Goal: Check status: Check status

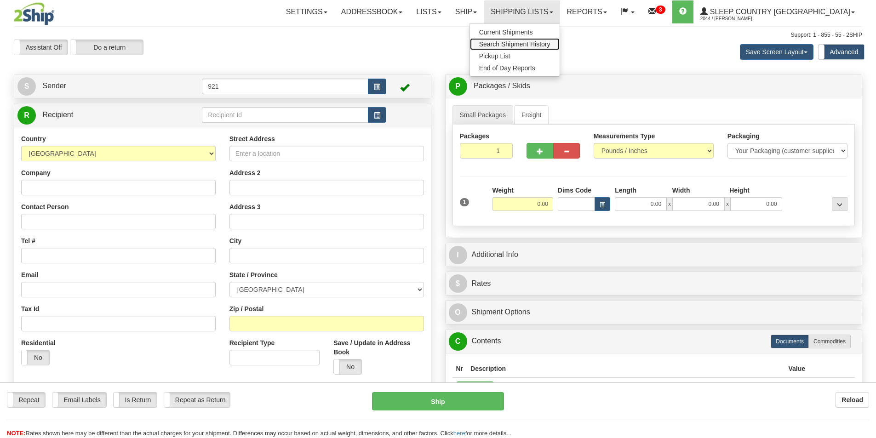
click at [551, 42] on span "Search Shipment History" at bounding box center [514, 43] width 71 height 7
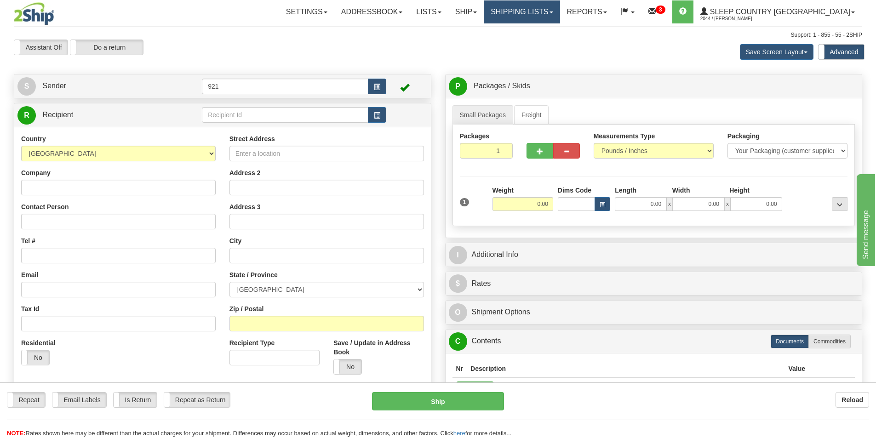
click at [560, 15] on link "Shipping lists" at bounding box center [522, 11] width 76 height 23
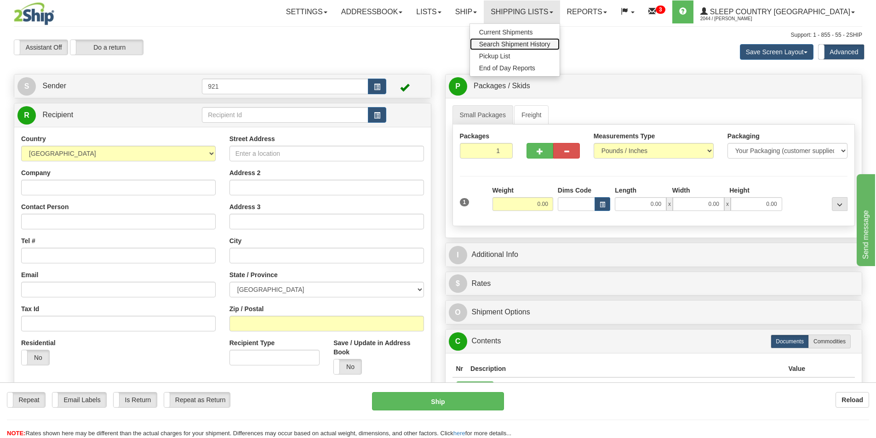
click at [551, 41] on span "Search Shipment History" at bounding box center [514, 43] width 71 height 7
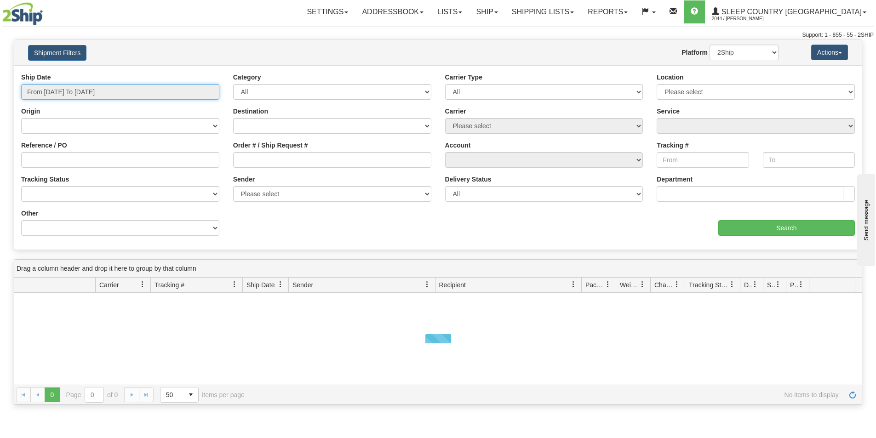
click at [63, 89] on input "From 10/10/2025 To 10/11/2025" at bounding box center [120, 92] width 198 height 16
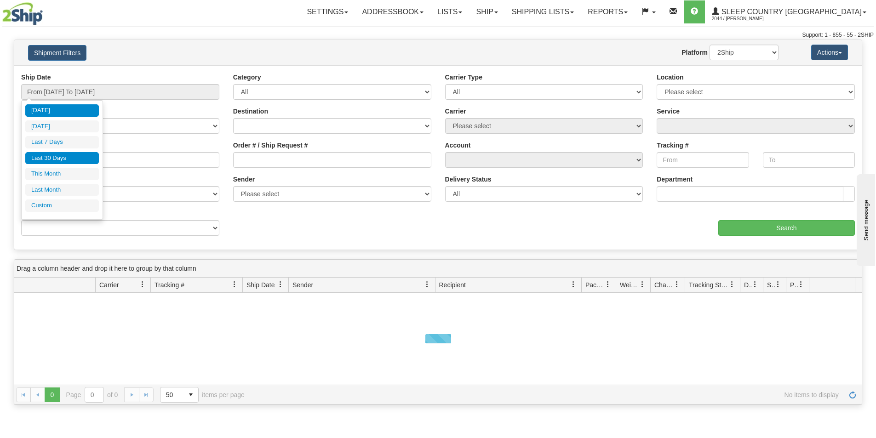
click at [56, 156] on li "Last 30 Days" at bounding box center [62, 158] width 74 height 12
type input "From 09/12/2025 To 10/11/2025"
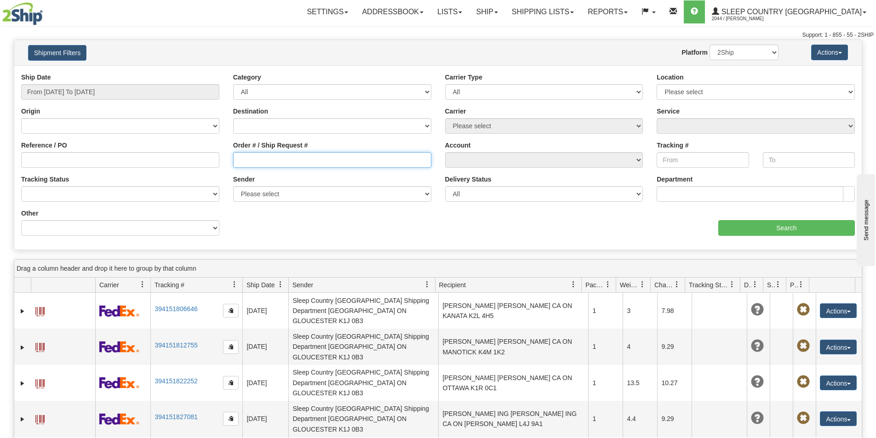
click at [292, 158] on input "Order # / Ship Request #" at bounding box center [332, 160] width 198 height 16
paste input "9024033000003"
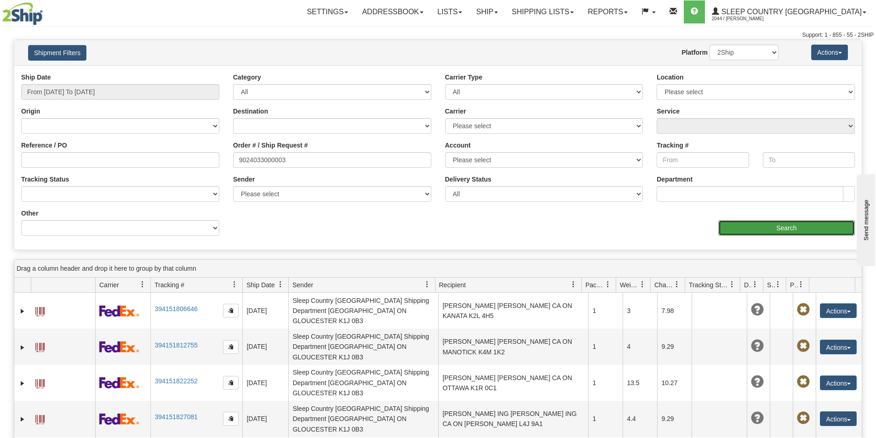
click at [762, 230] on input "Search" at bounding box center [786, 228] width 137 height 16
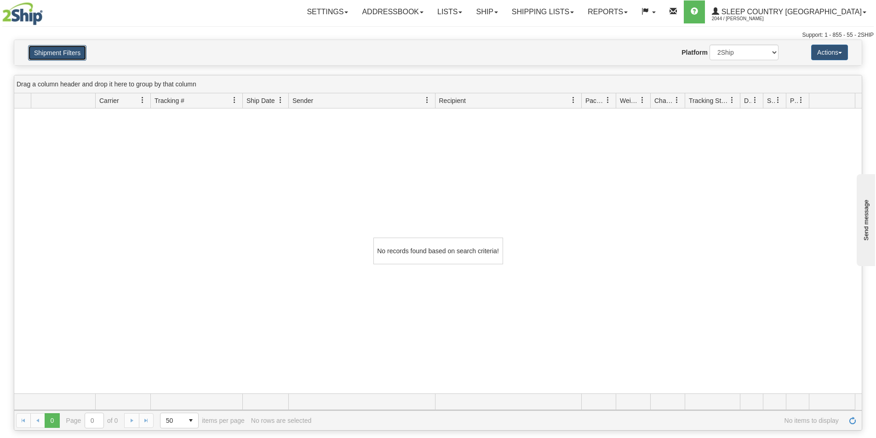
click at [66, 45] on button "Shipment Filters" at bounding box center [57, 53] width 58 height 16
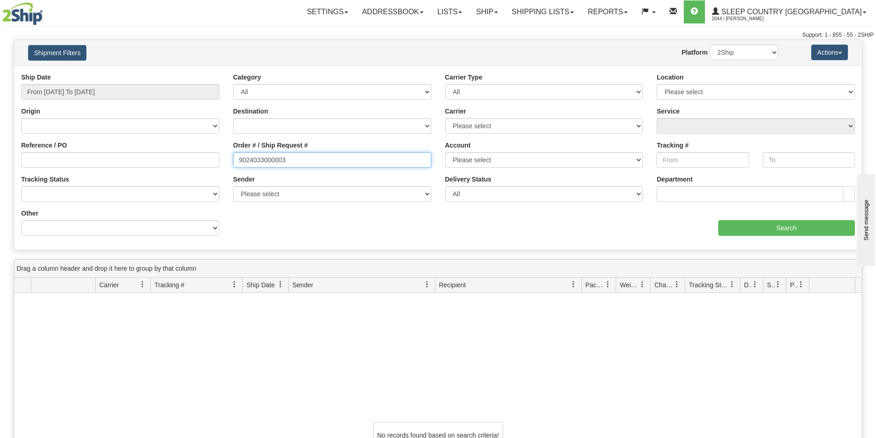
click at [298, 157] on input "9024033000003" at bounding box center [332, 160] width 198 height 16
drag, startPoint x: 312, startPoint y: 154, endPoint x: 160, endPoint y: 157, distance: 151.8
click at [158, 73] on div "Reference / PO Order # / Ship Request # 9024033000003 Account Please select Can…" at bounding box center [438, 73] width 848 height 0
paste input "127638"
type input "127638"
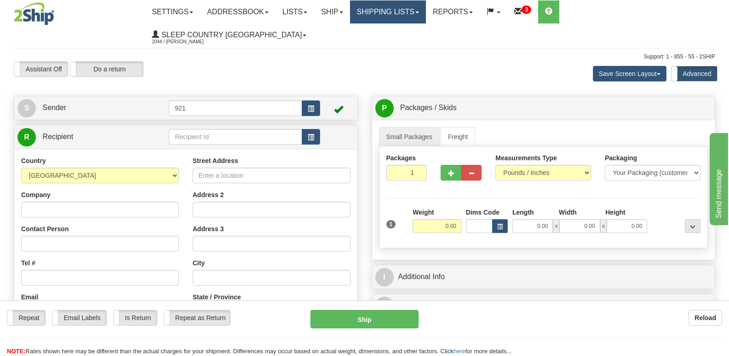
click at [423, 12] on link "Shipping lists" at bounding box center [388, 11] width 76 height 23
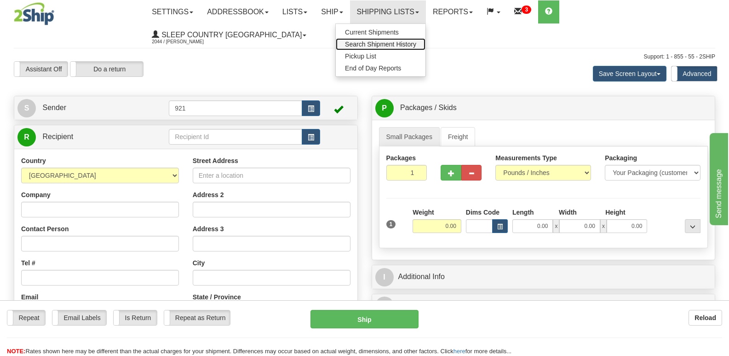
click at [416, 42] on span "Search Shipment History" at bounding box center [380, 43] width 71 height 7
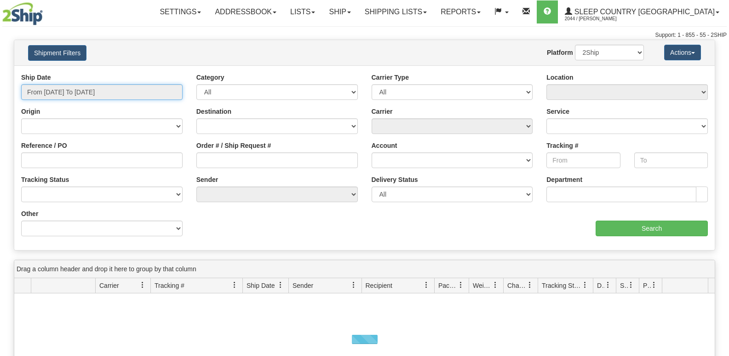
click at [127, 94] on input "From [DATE] To [DATE]" at bounding box center [101, 92] width 161 height 16
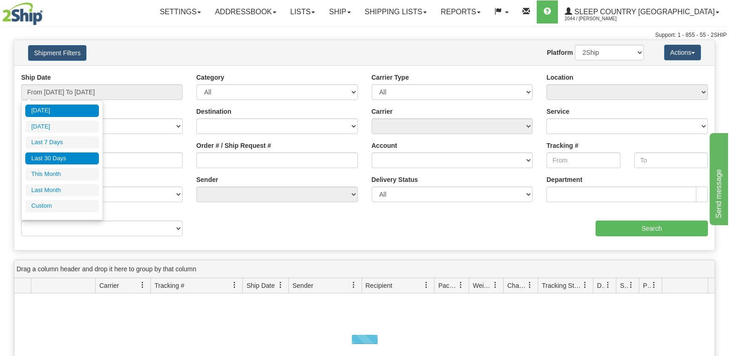
click at [56, 158] on li "Last 30 Days" at bounding box center [62, 158] width 74 height 12
type input "From 09/12/2025 To 10/11/2025"
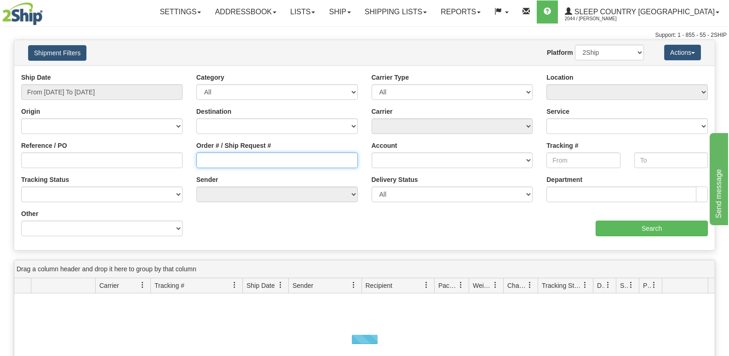
click at [215, 155] on input "Order # / Ship Request #" at bounding box center [276, 160] width 161 height 16
paste input "9024033000003"
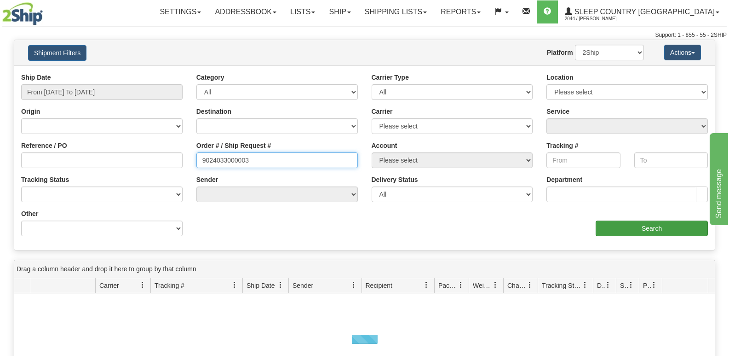
type input "9024033000003"
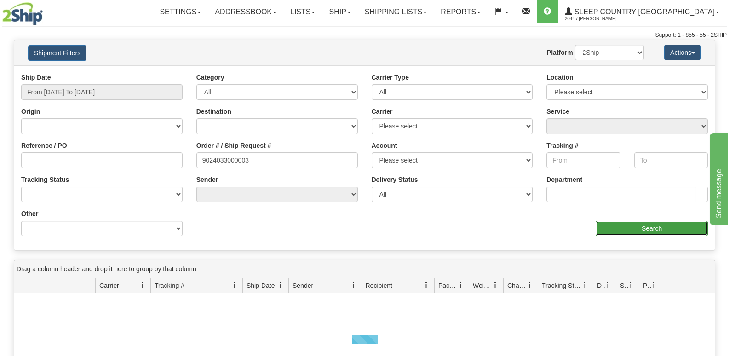
click at [639, 230] on input "Search" at bounding box center [652, 228] width 112 height 16
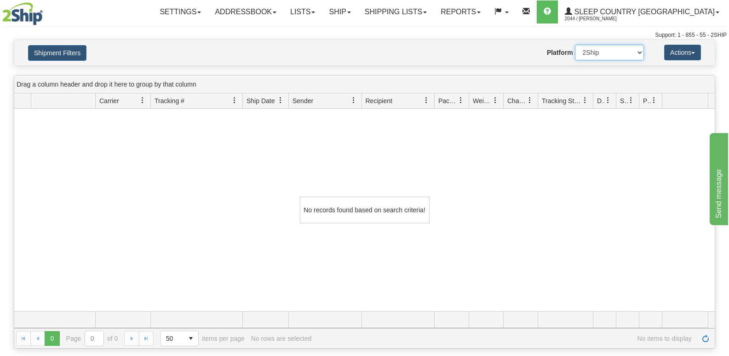
click at [615, 49] on select "2Ship Imported" at bounding box center [609, 53] width 69 height 16
click at [575, 45] on select "2Ship Imported" at bounding box center [609, 53] width 69 height 16
click at [66, 52] on button "Shipment Filters" at bounding box center [57, 53] width 58 height 16
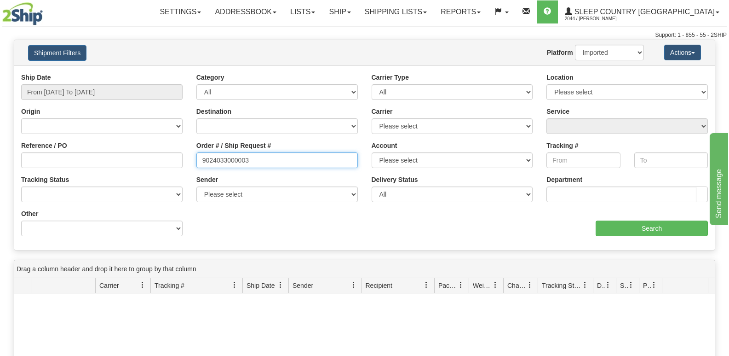
drag, startPoint x: 189, startPoint y: 164, endPoint x: 133, endPoint y: 166, distance: 56.2
click at [119, 73] on div "Reference / PO Order # / Ship Request # 9024033000003 Account Please select Can…" at bounding box center [364, 73] width 700 height 0
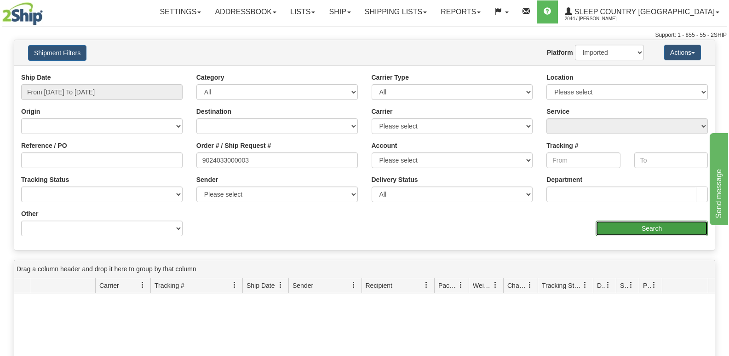
click at [661, 228] on input "Search" at bounding box center [652, 228] width 112 height 16
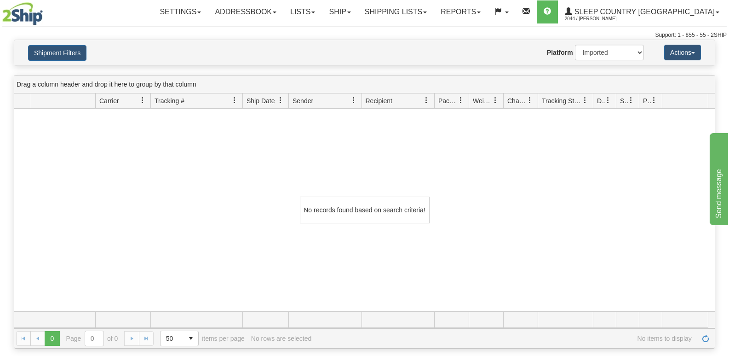
click at [614, 44] on div "Shipment Filters Website Agent Nothing selected Client User Platform 2Ship Impo…" at bounding box center [364, 52] width 700 height 25
click at [608, 52] on select "2Ship Imported" at bounding box center [609, 53] width 69 height 16
select select "0"
click at [575, 45] on select "2Ship Imported" at bounding box center [609, 53] width 69 height 16
click at [71, 55] on button "Shipment Filters" at bounding box center [57, 53] width 58 height 16
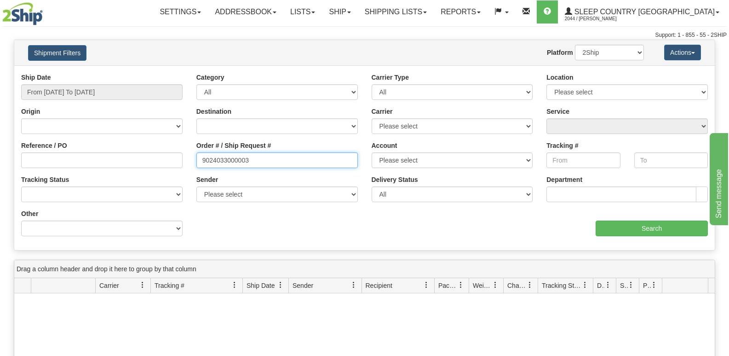
drag, startPoint x: 266, startPoint y: 166, endPoint x: 164, endPoint y: 161, distance: 102.6
click at [160, 73] on div "Reference / PO Order # / Ship Request # 9024033000003 Account Please select Can…" at bounding box center [364, 73] width 700 height 0
paste input "127638"
type input "127638"
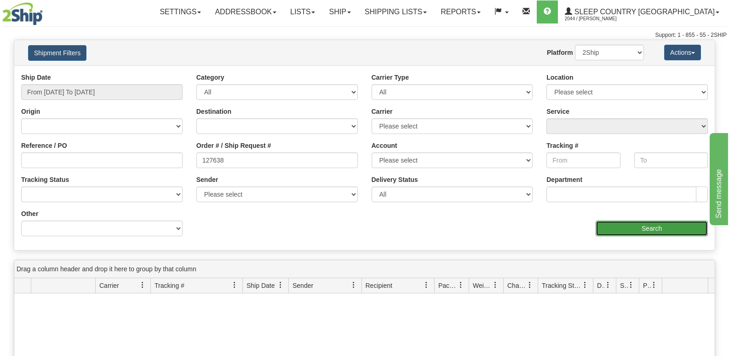
click at [678, 226] on input "Search" at bounding box center [652, 228] width 112 height 16
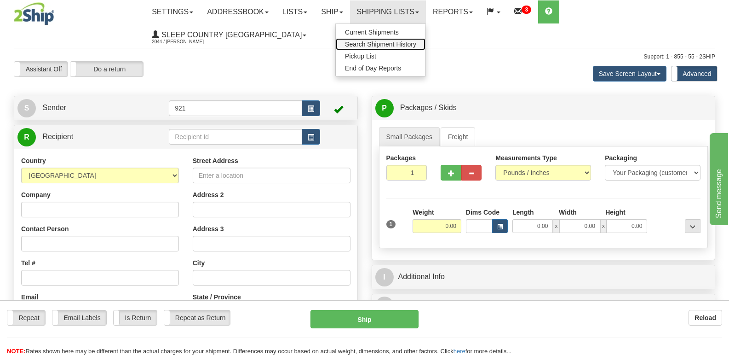
drag, startPoint x: 420, startPoint y: 40, endPoint x: 381, endPoint y: 48, distance: 40.4
click at [420, 40] on link "Search Shipment History" at bounding box center [381, 44] width 90 height 12
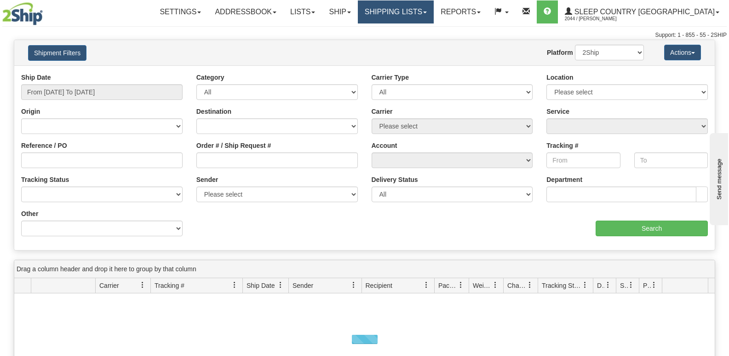
click at [434, 15] on link "Shipping lists" at bounding box center [396, 11] width 76 height 23
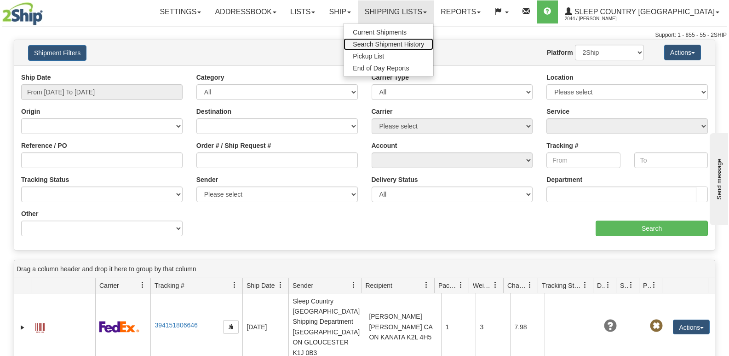
click at [424, 45] on span "Search Shipment History" at bounding box center [388, 43] width 71 height 7
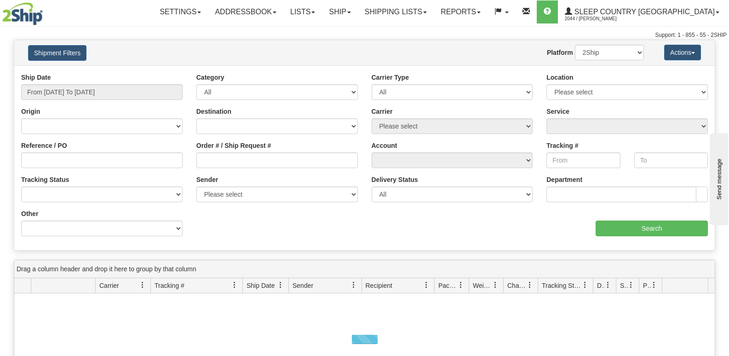
click at [83, 81] on div "Ship Date From [DATE] To [DATE]" at bounding box center [101, 86] width 161 height 27
click at [84, 88] on input "From [DATE] To [DATE]" at bounding box center [101, 92] width 161 height 16
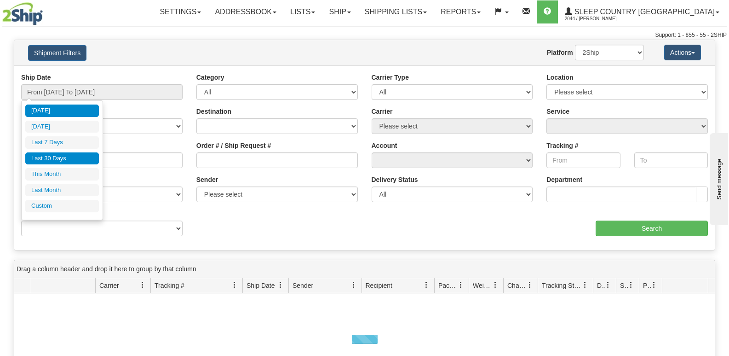
click at [65, 163] on li "Last 30 Days" at bounding box center [62, 158] width 74 height 12
type input "From [DATE] To [DATE]"
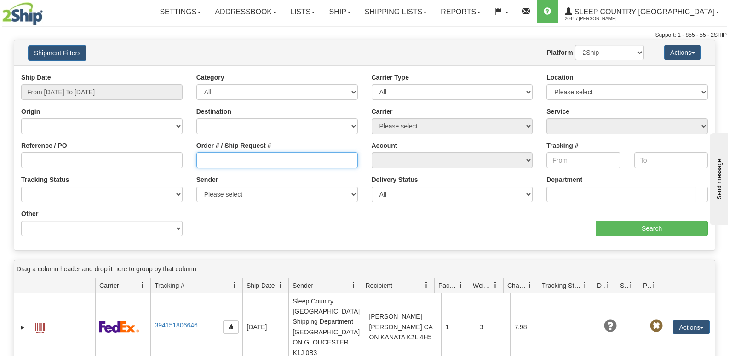
drag, startPoint x: 236, startPoint y: 159, endPoint x: 371, endPoint y: 164, distance: 134.4
click at [237, 159] on input "Order # / Ship Request #" at bounding box center [276, 160] width 161 height 16
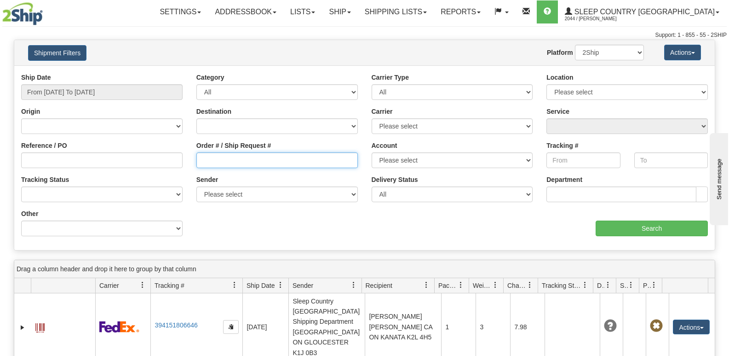
paste input "9000I150622"
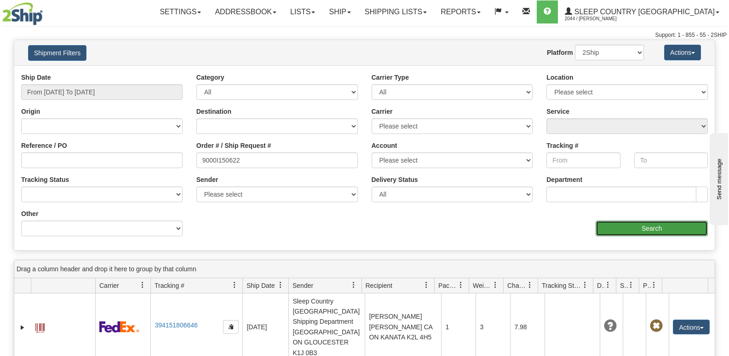
click at [671, 226] on input "Search" at bounding box center [652, 228] width 112 height 16
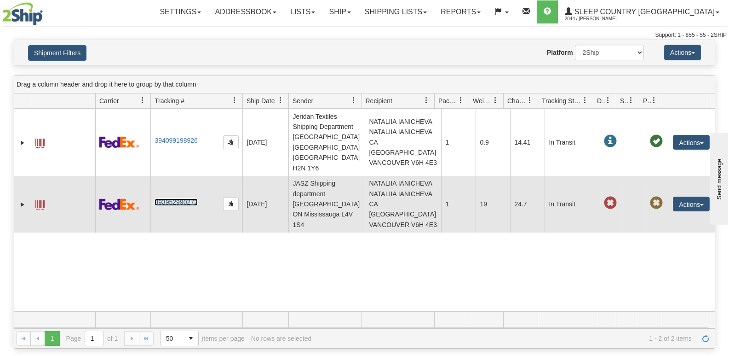
click at [172, 198] on link "393952990272" at bounding box center [176, 201] width 43 height 7
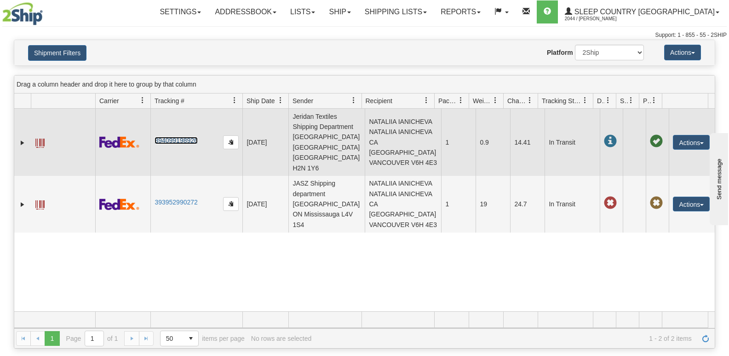
click at [184, 137] on link "394099198926" at bounding box center [176, 140] width 43 height 7
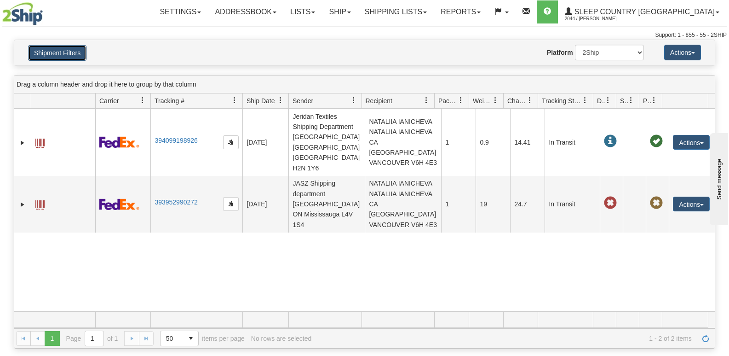
click at [65, 51] on button "Shipment Filters" at bounding box center [57, 53] width 58 height 16
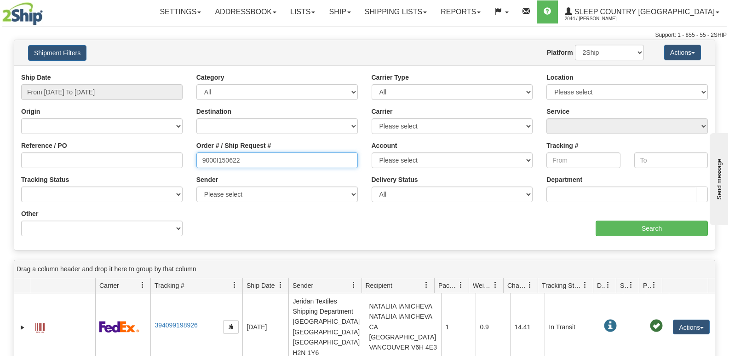
drag, startPoint x: 257, startPoint y: 154, endPoint x: 150, endPoint y: 164, distance: 107.6
click at [145, 73] on div "Reference / PO Order # / Ship Request # 9000I150622 Account Please select [GEOG…" at bounding box center [364, 73] width 700 height 0
paste input "9309"
type input "9000I159309"
click at [654, 238] on div "Ship Date From [DATE] To [DATE] Category All Inbound Outbound Carrier Type All …" at bounding box center [364, 158] width 700 height 170
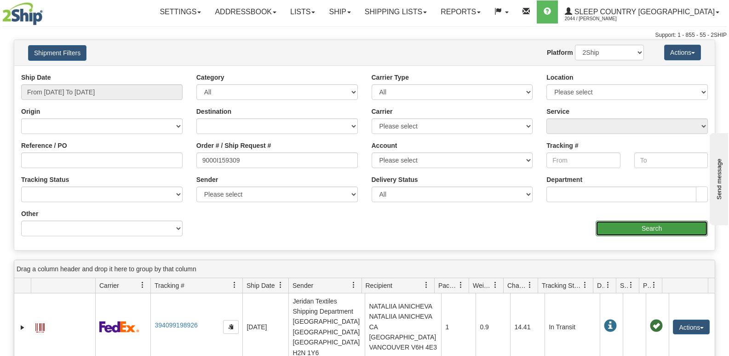
click at [650, 228] on input "Search" at bounding box center [652, 228] width 112 height 16
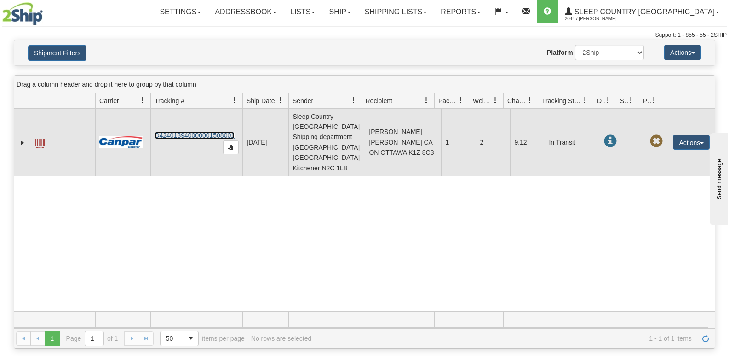
click at [207, 132] on link "D424013940000001508001" at bounding box center [195, 135] width 80 height 7
